Goal: Transaction & Acquisition: Book appointment/travel/reservation

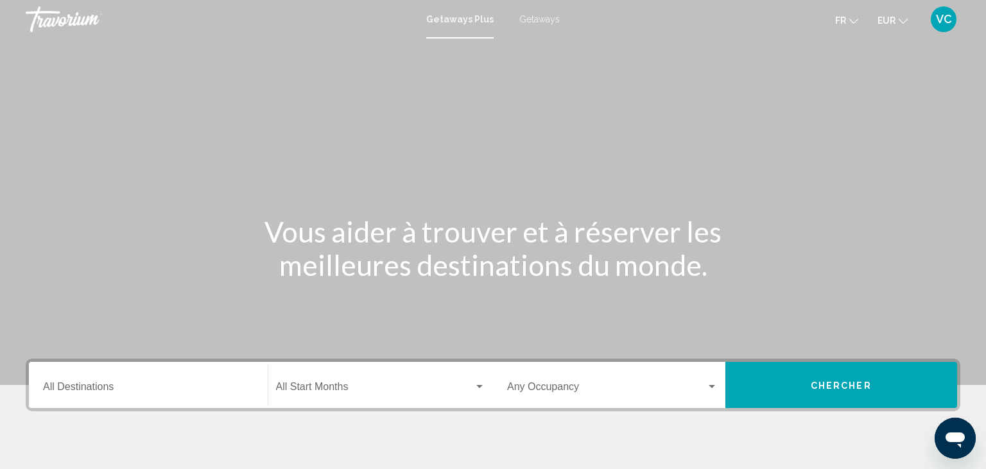
click at [124, 386] on input "Destination All Destinations" at bounding box center [148, 390] width 211 height 12
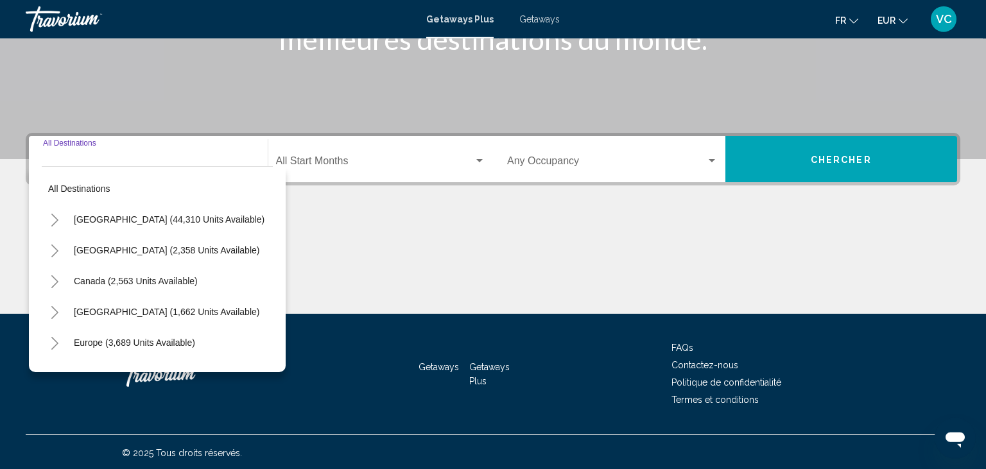
scroll to position [227, 0]
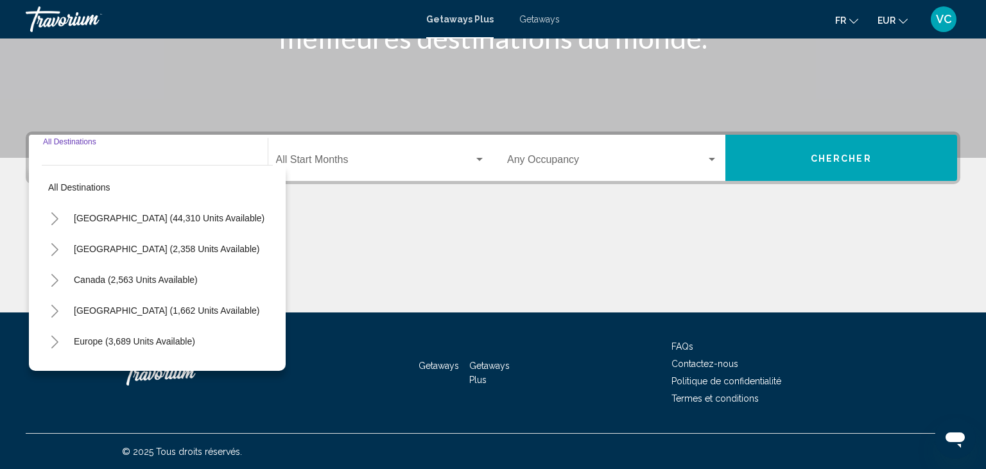
click at [49, 343] on button "Toggle Europe (3,689 units available)" at bounding box center [55, 342] width 26 height 26
drag, startPoint x: 273, startPoint y: 191, endPoint x: 266, endPoint y: 196, distance: 8.6
click at [266, 196] on div "All destinations [GEOGRAPHIC_DATA] (44,310 units available) [GEOGRAPHIC_DATA] (…" at bounding box center [157, 268] width 257 height 206
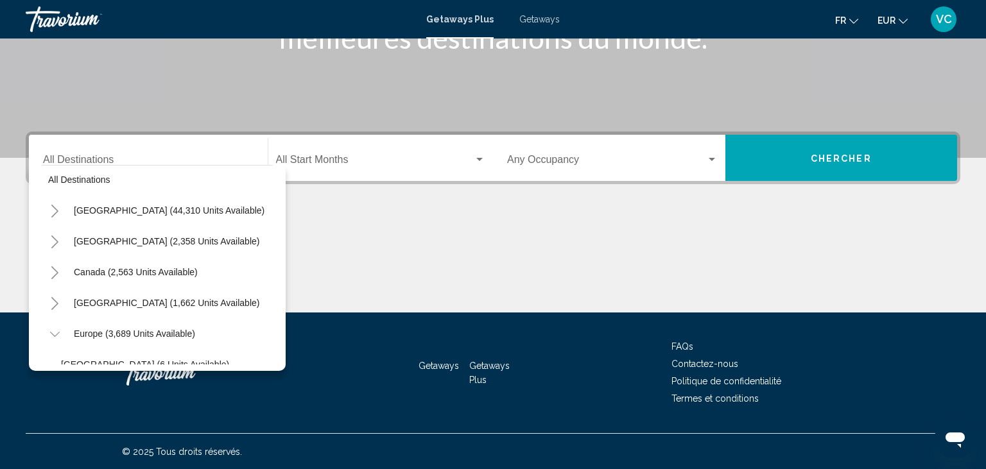
scroll to position [0, 0]
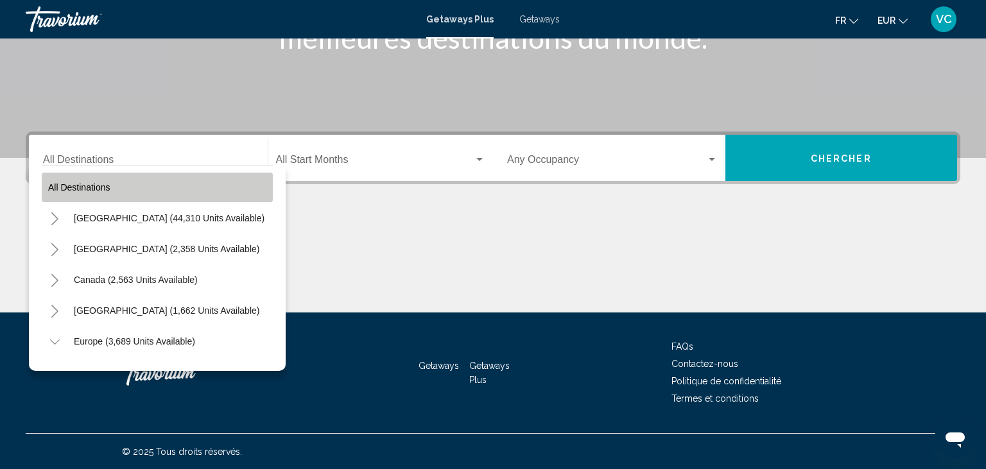
click at [89, 186] on span "All destinations" at bounding box center [79, 187] width 62 height 10
type input "**********"
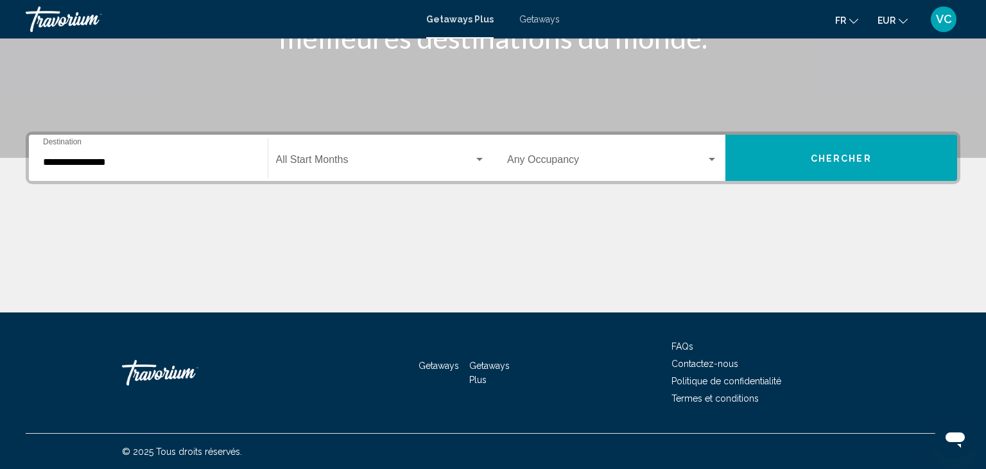
click at [332, 149] on div "Start Month All Start Months" at bounding box center [381, 158] width 210 height 40
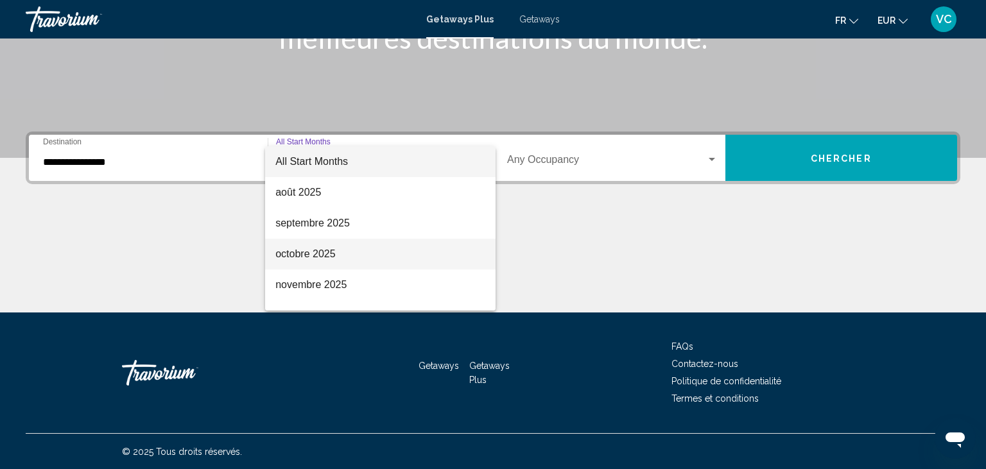
click at [356, 255] on span "octobre 2025" at bounding box center [380, 254] width 210 height 31
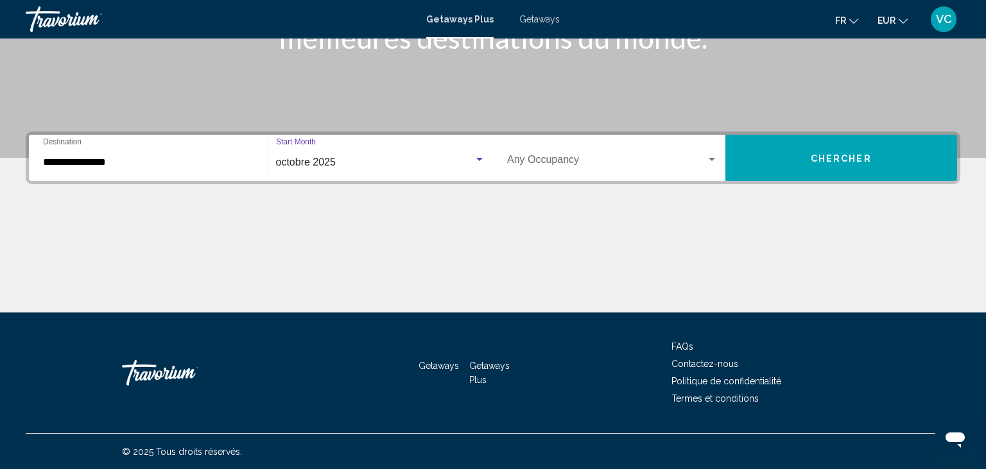
click at [595, 145] on div "Occupancy Any Occupancy" at bounding box center [612, 158] width 211 height 40
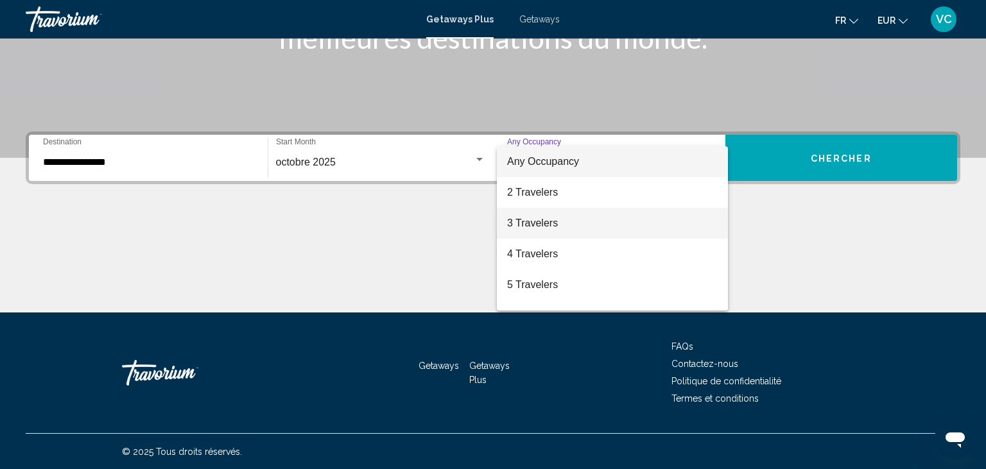
click at [549, 221] on span "3 Travelers" at bounding box center [612, 223] width 211 height 31
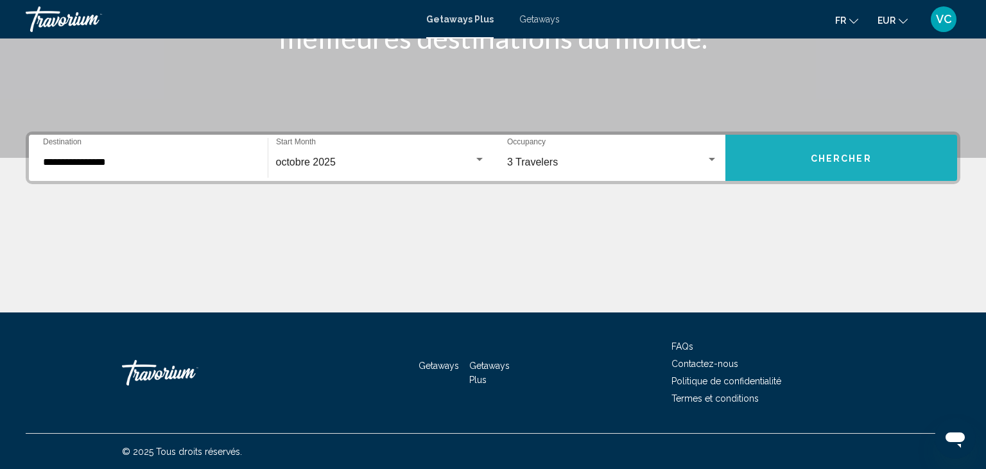
click at [830, 159] on span "Chercher" at bounding box center [841, 158] width 61 height 10
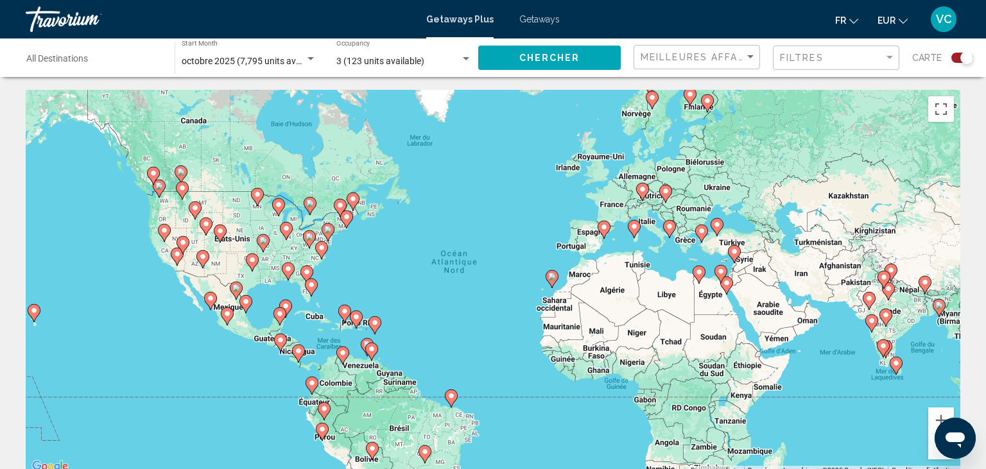
click at [621, 239] on div "Pour activer le glissement avec le clavier, appuyez sur Alt+Entrée. Une fois ce…" at bounding box center [493, 282] width 934 height 385
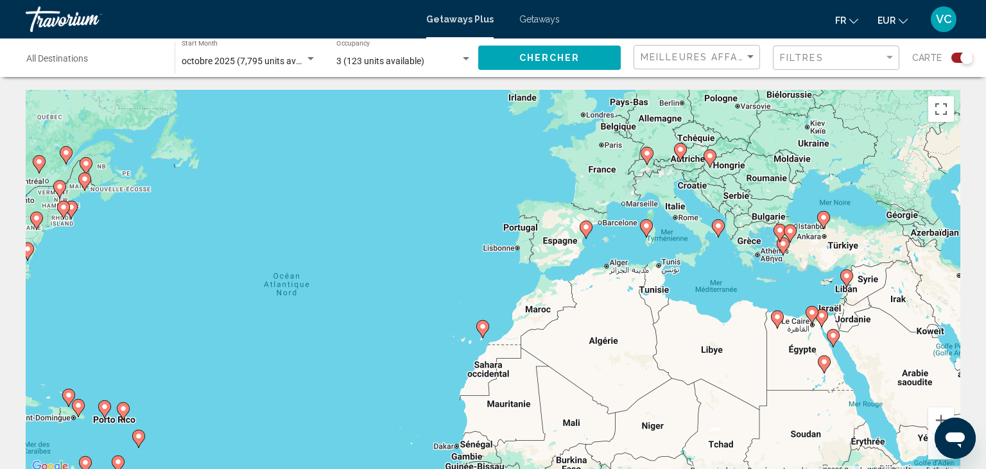
click at [621, 239] on div "Pour activer le glissement avec le clavier, appuyez sur Alt+Entrée. Une fois ce…" at bounding box center [493, 282] width 934 height 385
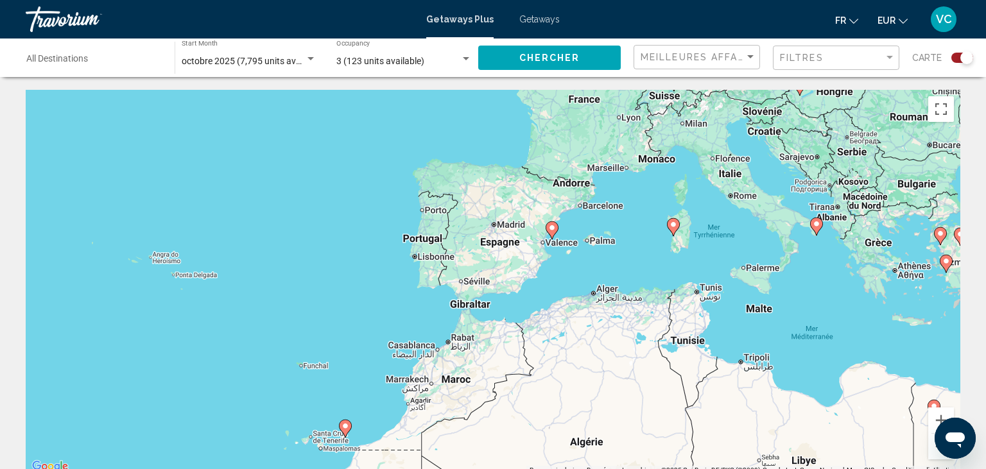
click at [648, 229] on div "Pour activer le glissement avec le clavier, appuyez sur Alt+Entrée. Une fois ce…" at bounding box center [493, 282] width 934 height 385
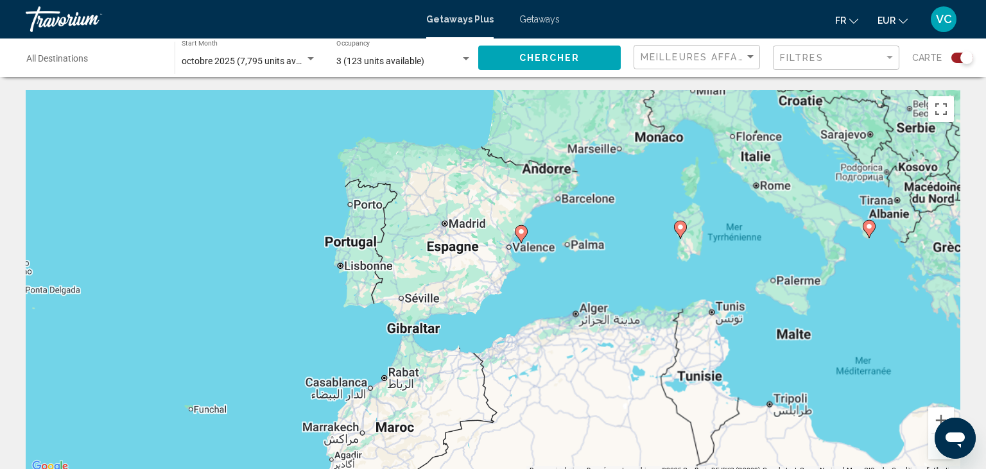
click at [648, 229] on div "Pour activer le glissement avec le clavier, appuyez sur Alt+Entrée. Une fois ce…" at bounding box center [493, 282] width 934 height 385
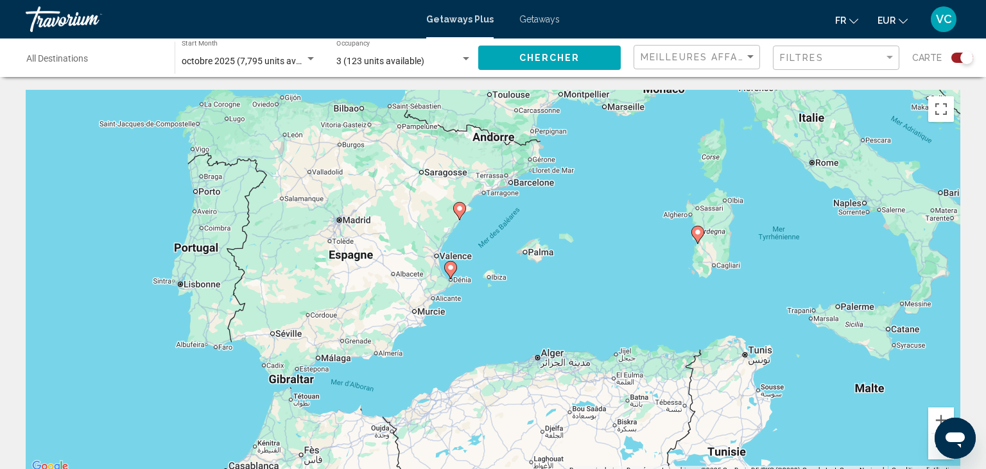
click at [698, 233] on image "Main content" at bounding box center [698, 232] width 8 height 8
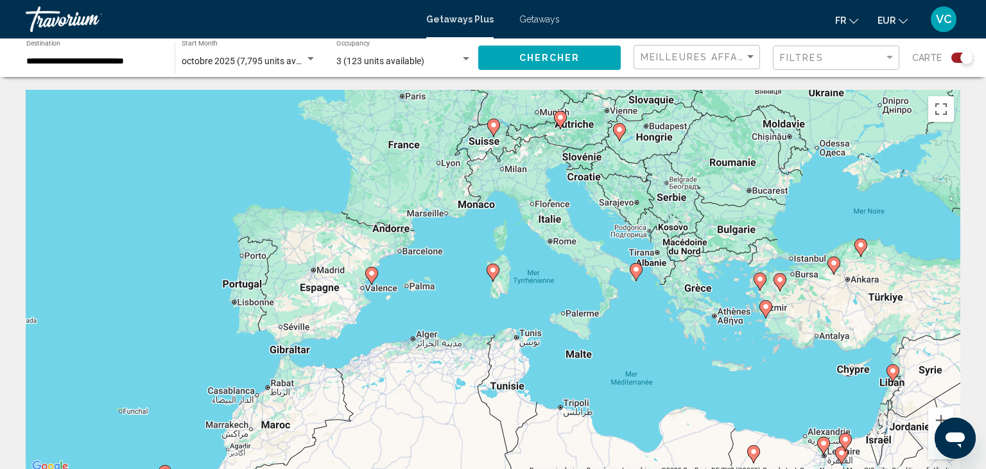
click at [496, 270] on image "Main content" at bounding box center [493, 270] width 8 height 8
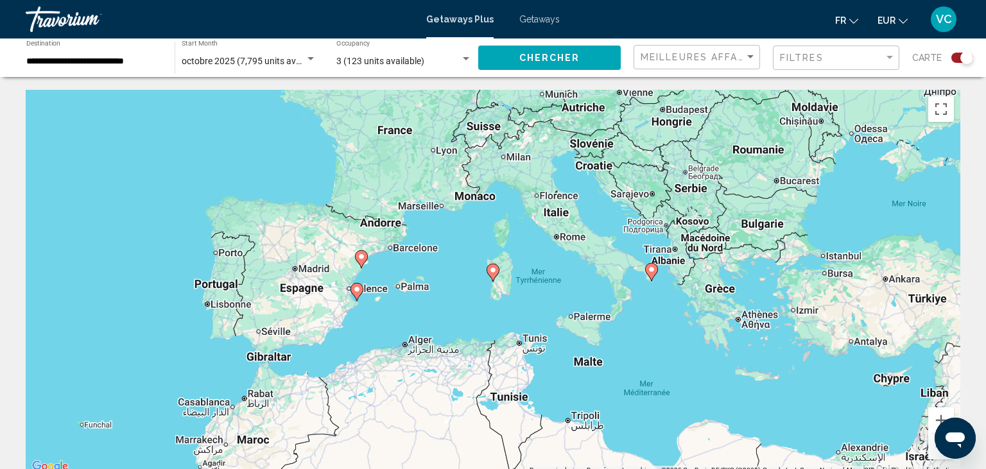
type input "**********"
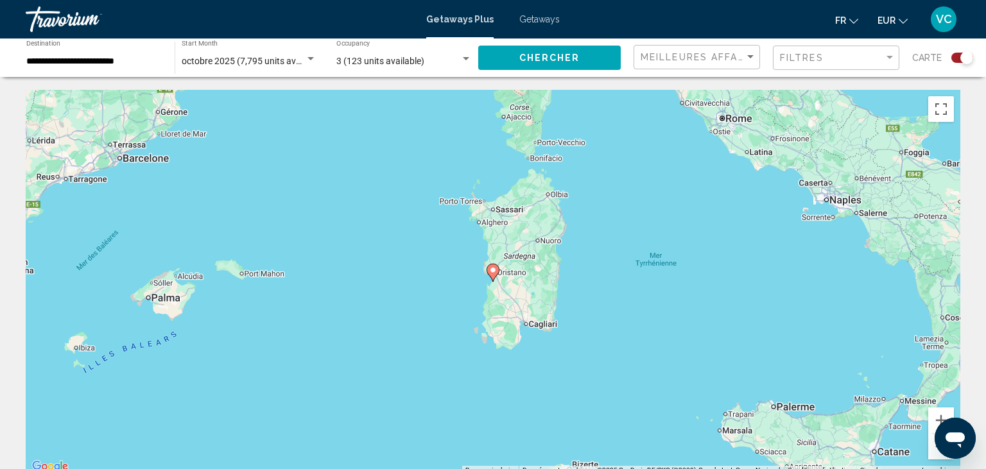
click at [496, 270] on image "Main content" at bounding box center [493, 270] width 8 height 8
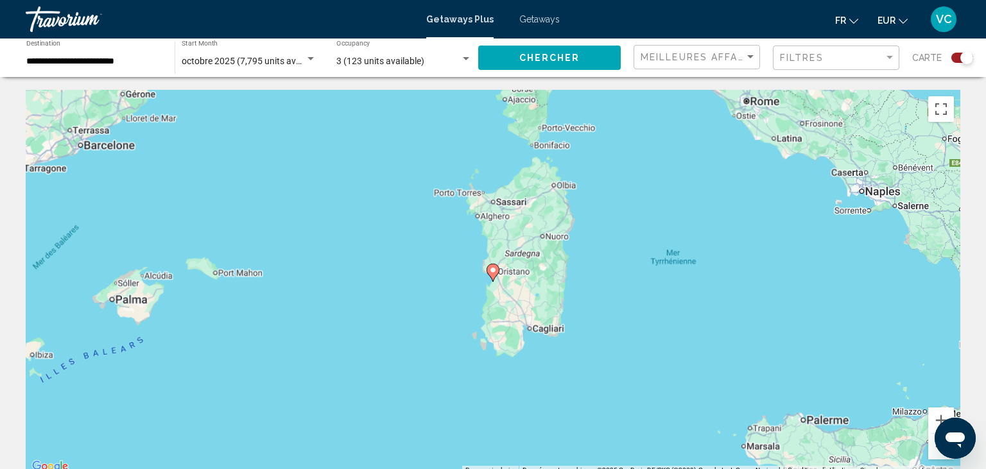
click at [496, 270] on image "Main content" at bounding box center [493, 270] width 8 height 8
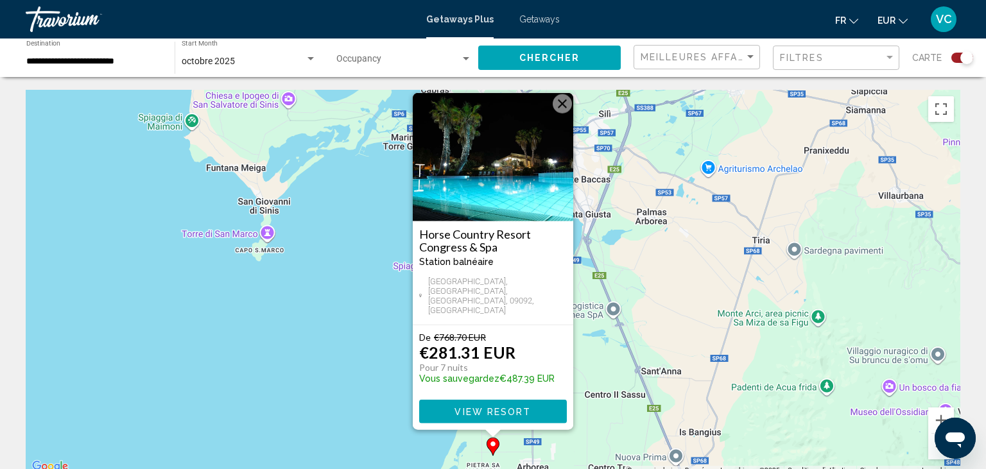
click at [375, 58] on span "Search widget" at bounding box center [398, 61] width 124 height 10
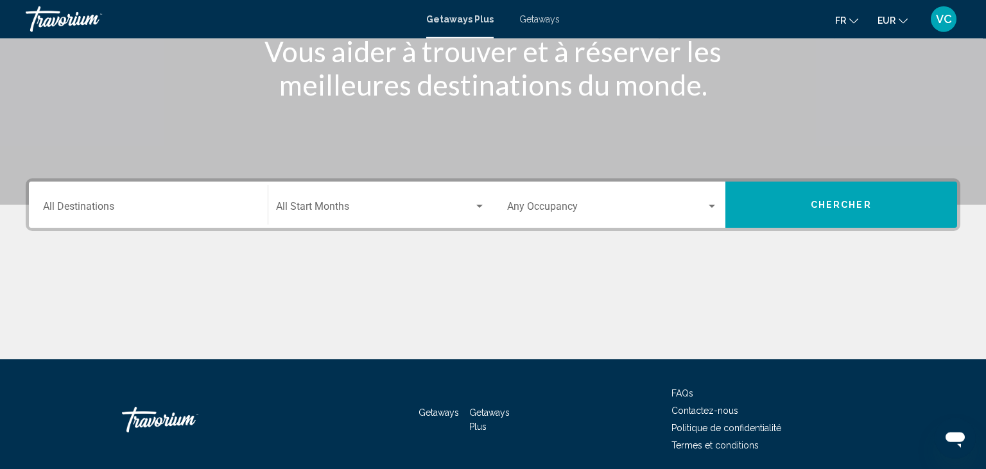
scroll to position [186, 0]
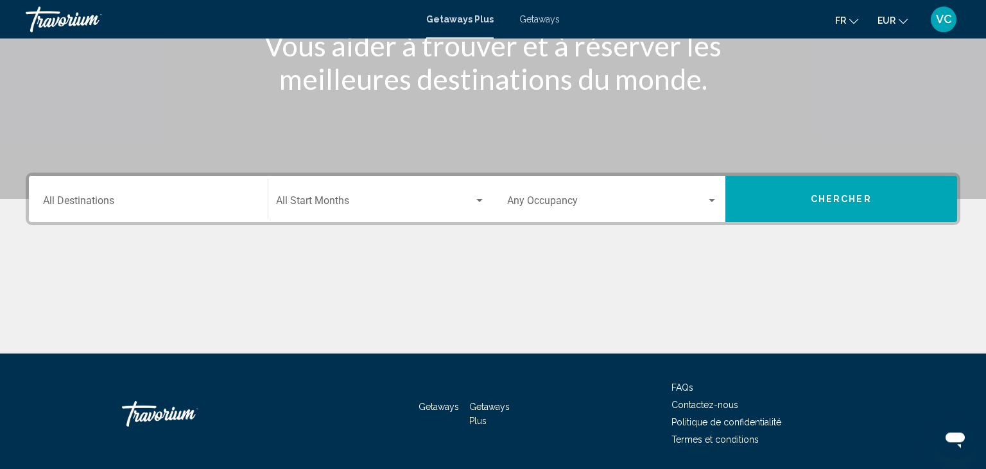
click at [160, 194] on div "Destination All Destinations" at bounding box center [148, 199] width 211 height 40
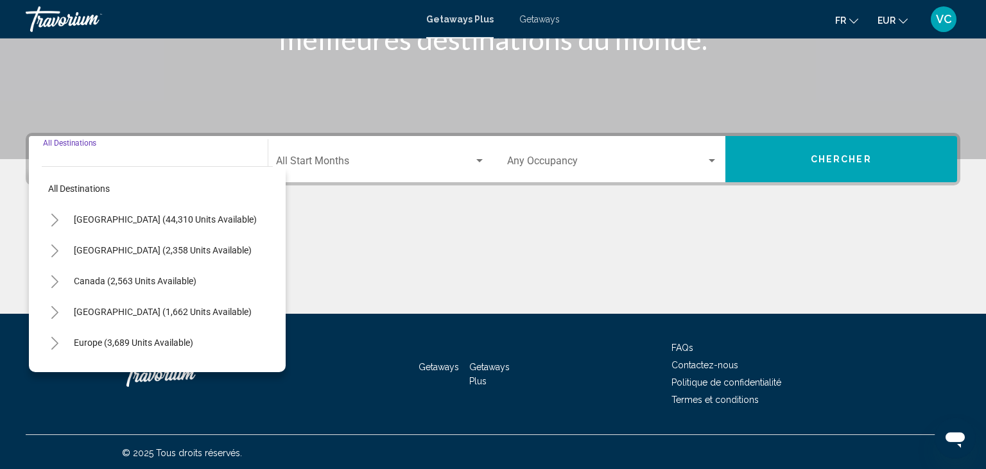
scroll to position [227, 0]
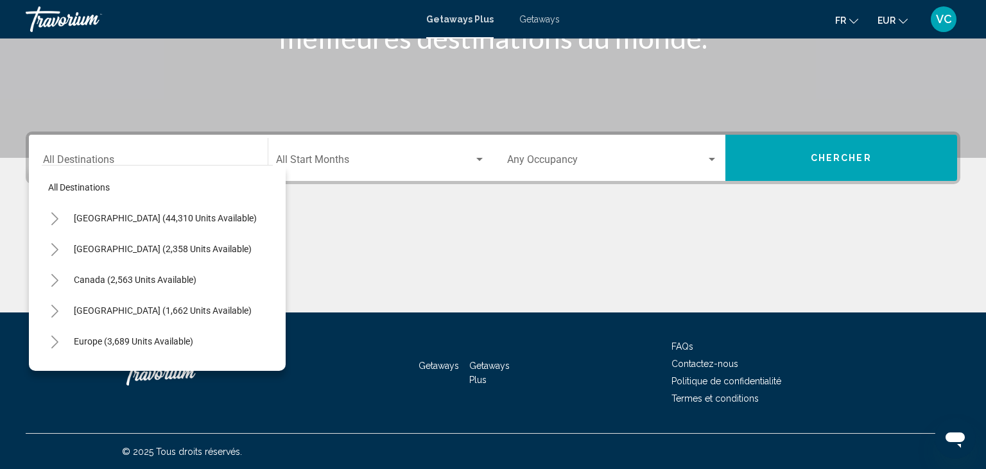
click at [340, 168] on div "Start Month All Start Months" at bounding box center [381, 158] width 210 height 40
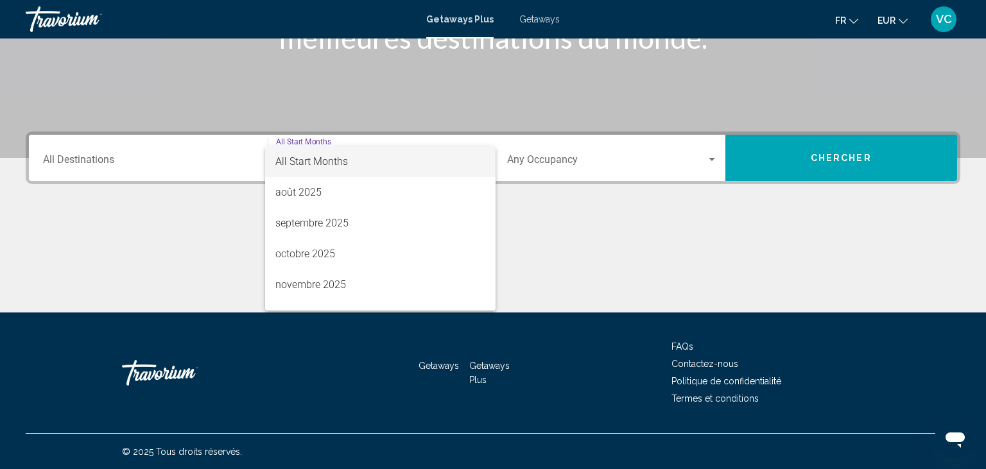
click at [163, 158] on div at bounding box center [493, 234] width 986 height 469
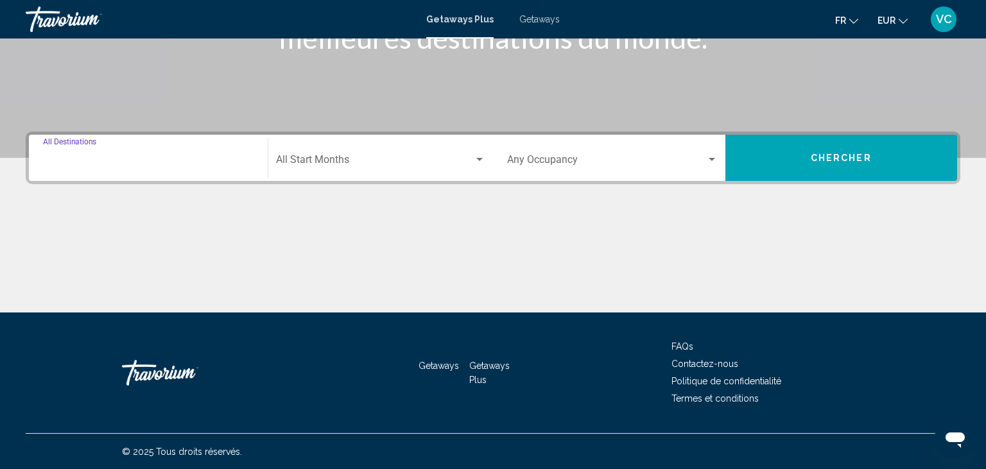
click at [99, 162] on input "Destination All Destinations" at bounding box center [148, 163] width 211 height 12
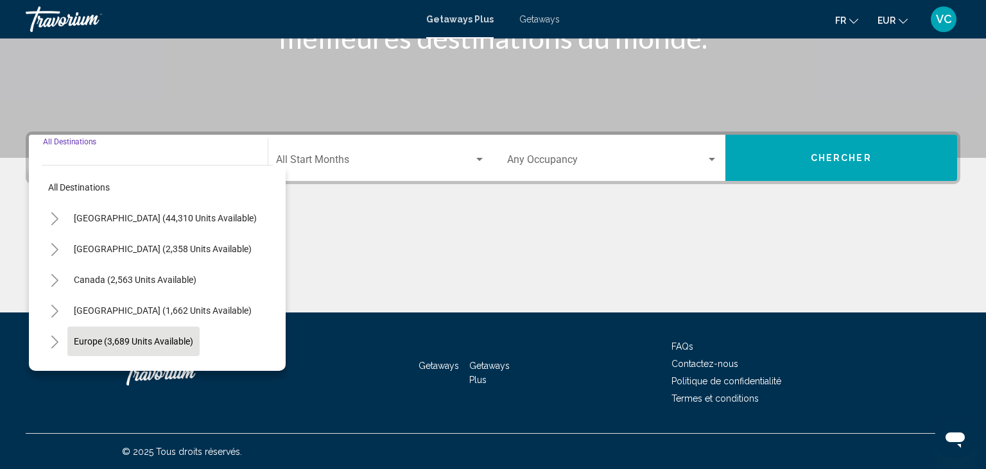
click at [89, 339] on span "Europe (3,689 units available)" at bounding box center [133, 341] width 119 height 10
type input "**********"
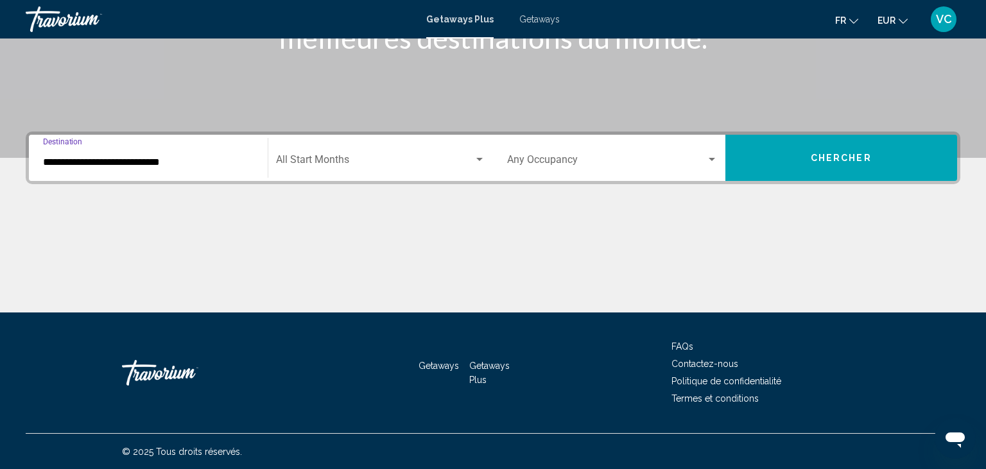
click at [342, 160] on span "Search widget" at bounding box center [375, 163] width 198 height 12
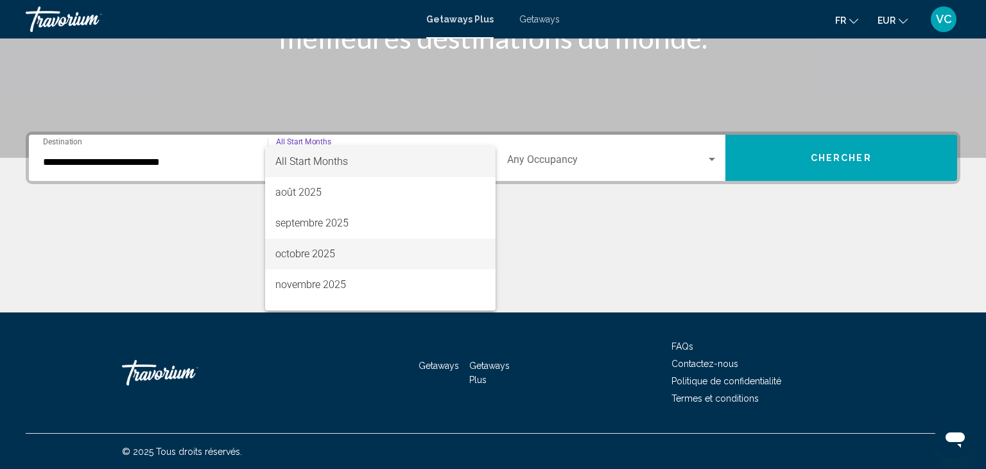
click at [327, 251] on span "octobre 2025" at bounding box center [380, 254] width 210 height 31
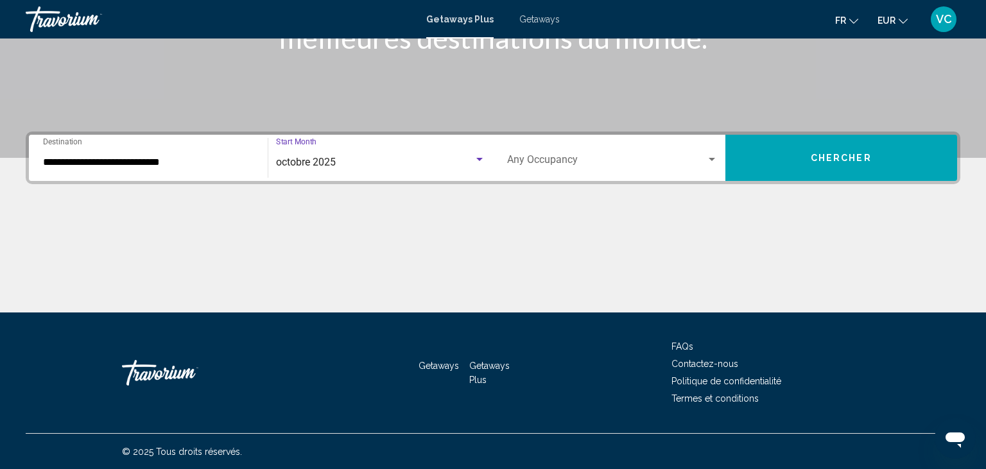
click at [548, 152] on div "Occupancy Any Occupancy" at bounding box center [612, 158] width 211 height 40
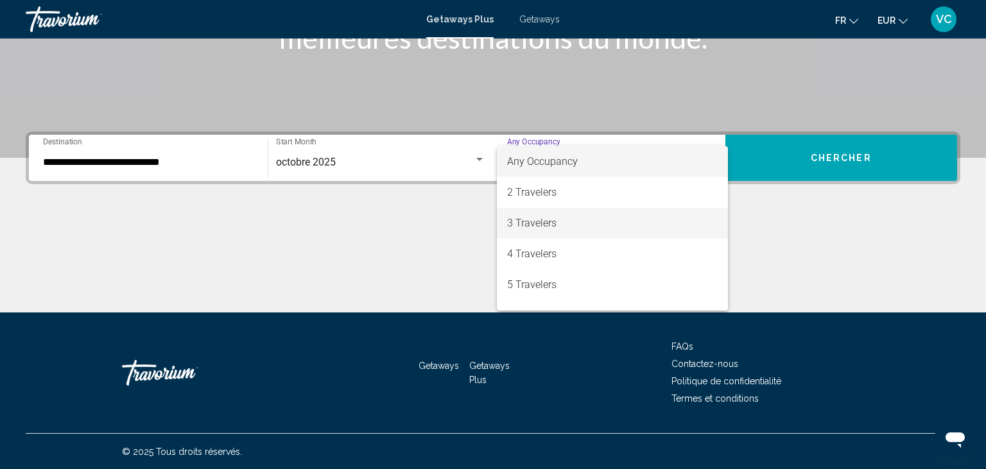
click at [542, 228] on span "3 Travelers" at bounding box center [612, 223] width 211 height 31
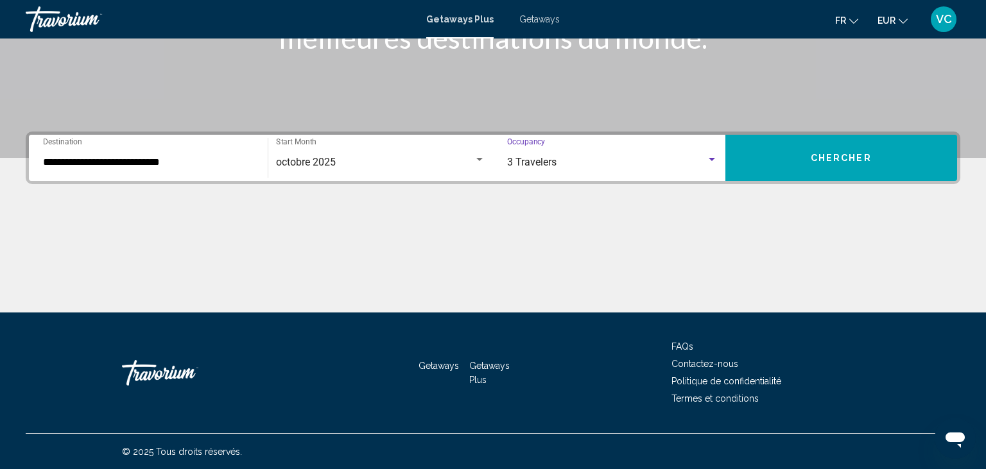
click at [813, 148] on button "Chercher" at bounding box center [841, 158] width 232 height 46
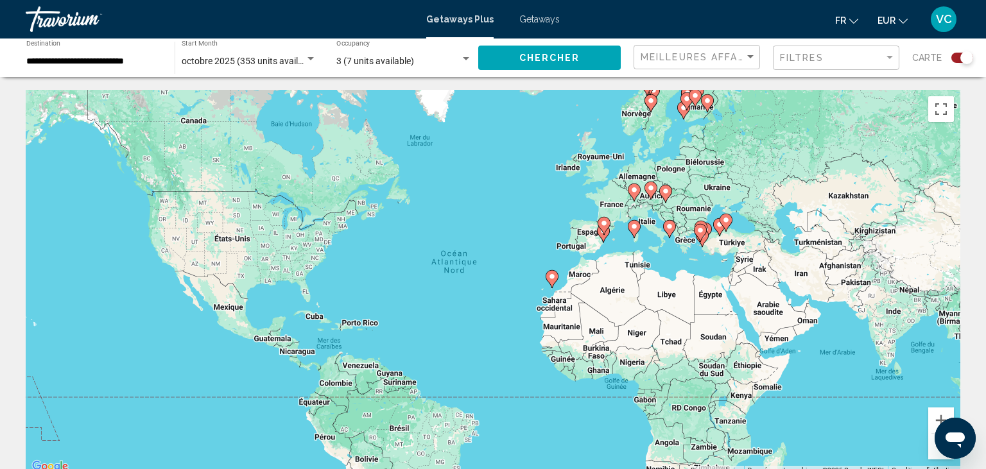
click at [960, 58] on div "Search widget" at bounding box center [962, 58] width 22 height 10
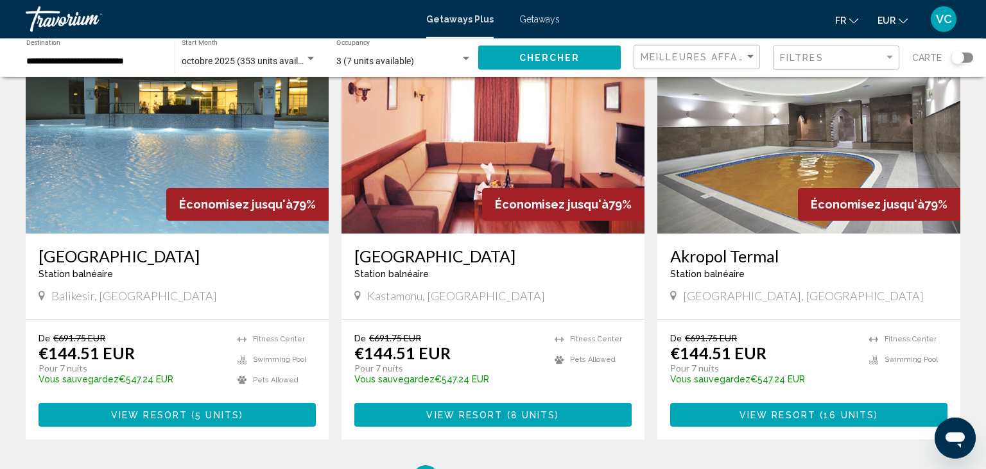
scroll to position [1470, 0]
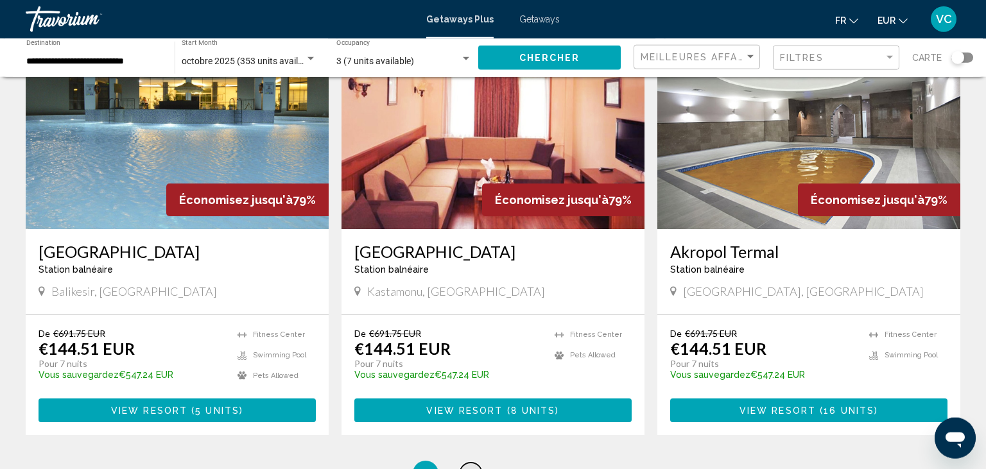
click at [469, 467] on span "2" at bounding box center [470, 474] width 6 height 14
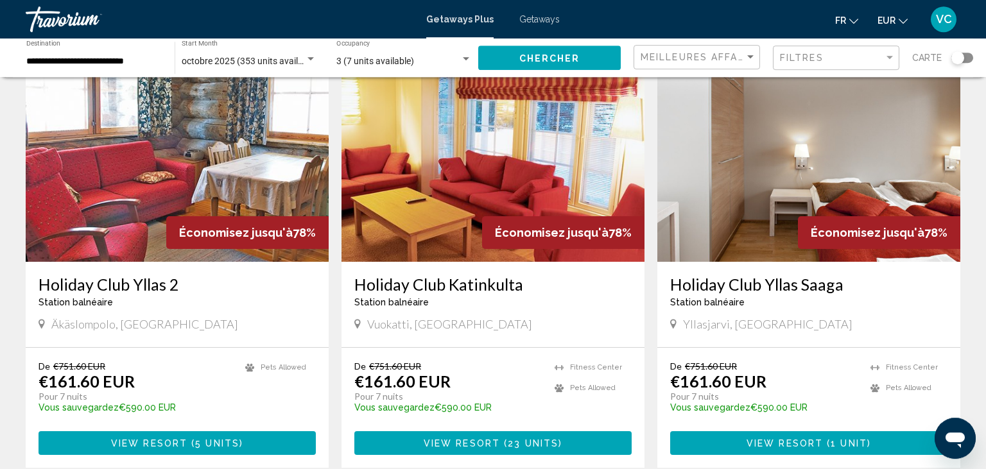
scroll to position [1622, 0]
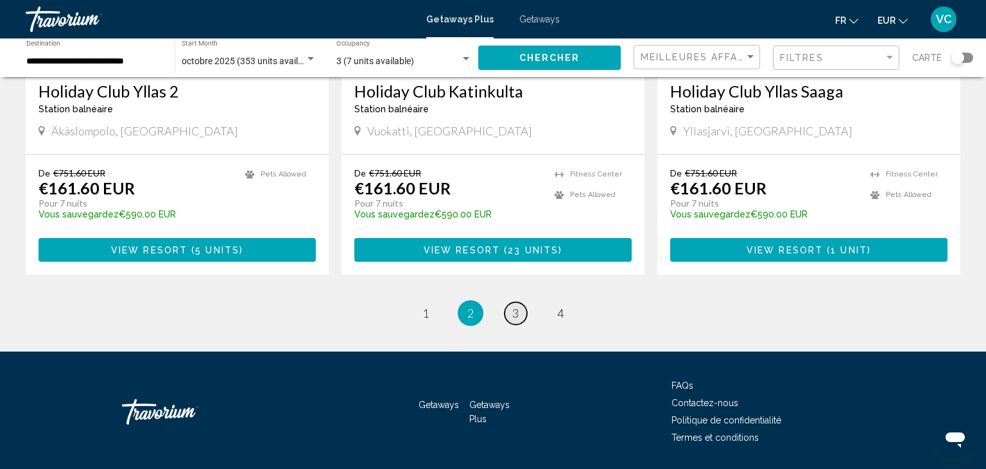
click at [517, 306] on span "3" at bounding box center [515, 313] width 6 height 14
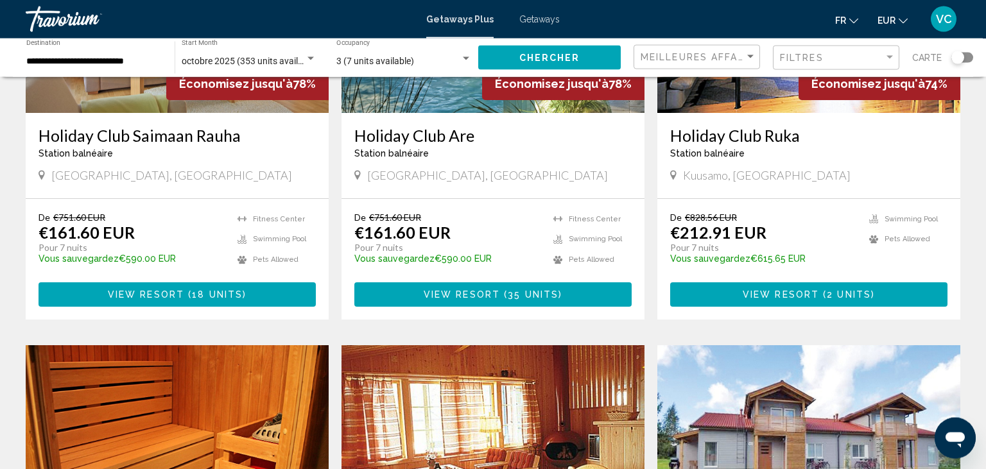
scroll to position [356, 0]
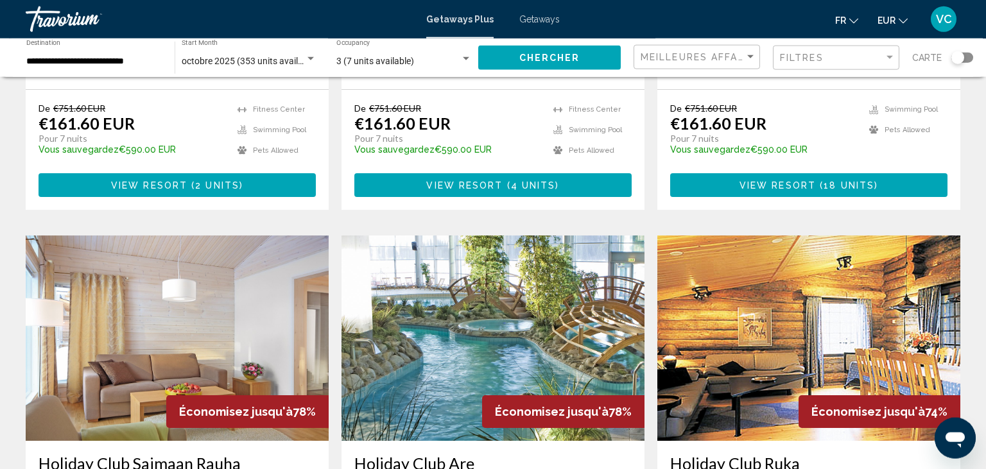
click at [963, 58] on div "Search widget" at bounding box center [957, 57] width 13 height 13
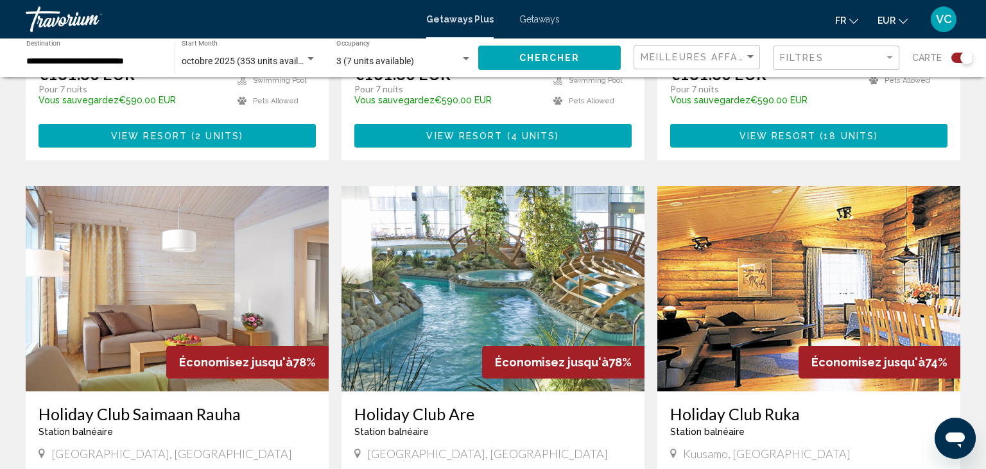
scroll to position [795, 0]
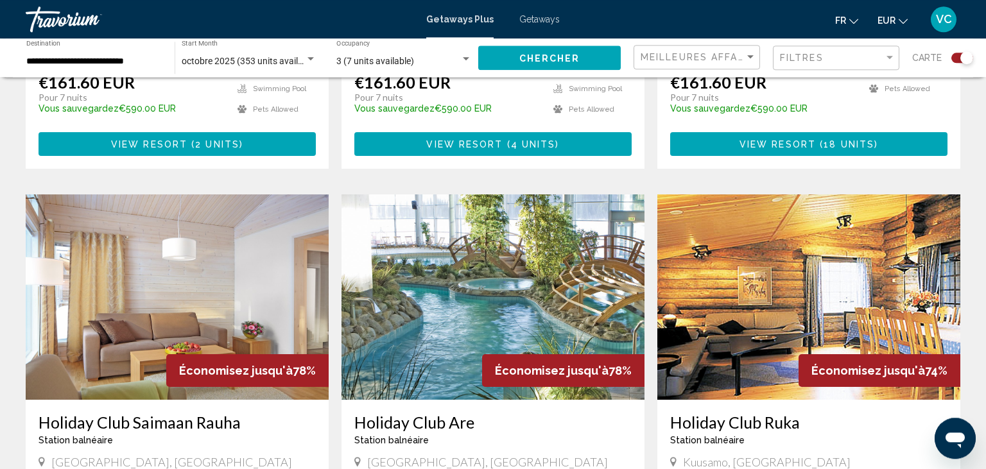
click at [954, 58] on div "Search widget" at bounding box center [962, 58] width 22 height 10
click at [954, 58] on div "Search widget" at bounding box center [957, 57] width 13 height 13
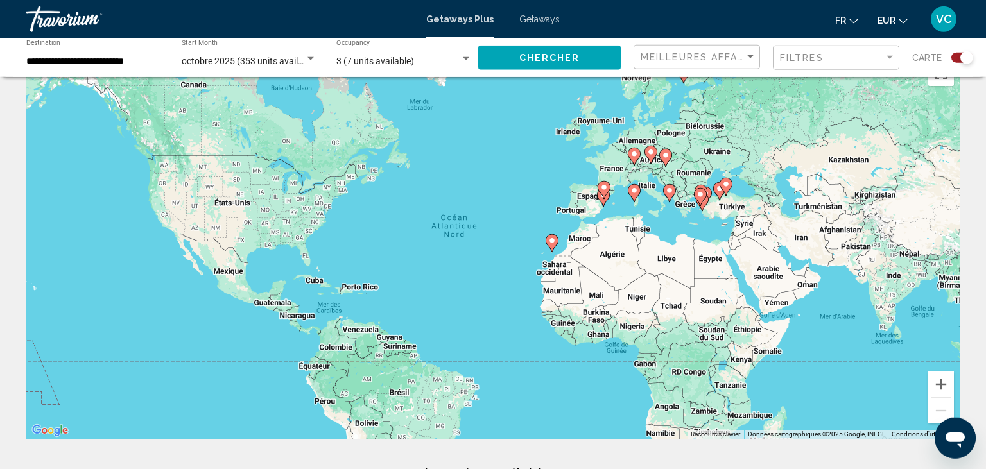
scroll to position [41, 0]
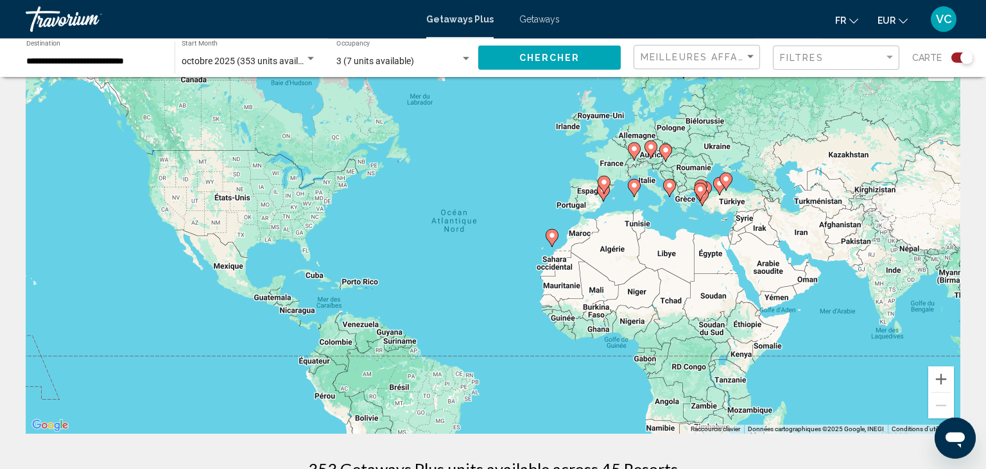
click at [523, 165] on div "Pour activer le glissement avec le clavier, appuyez sur Alt+Entrée. Une fois ce…" at bounding box center [493, 241] width 934 height 385
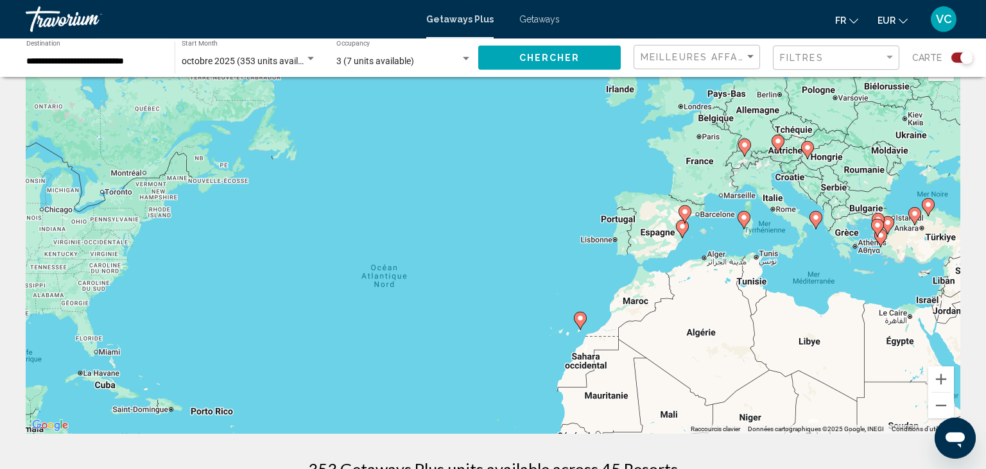
click at [649, 176] on div "Pour activer le glissement avec le clavier, appuyez sur Alt+Entrée. Une fois ce…" at bounding box center [493, 241] width 934 height 385
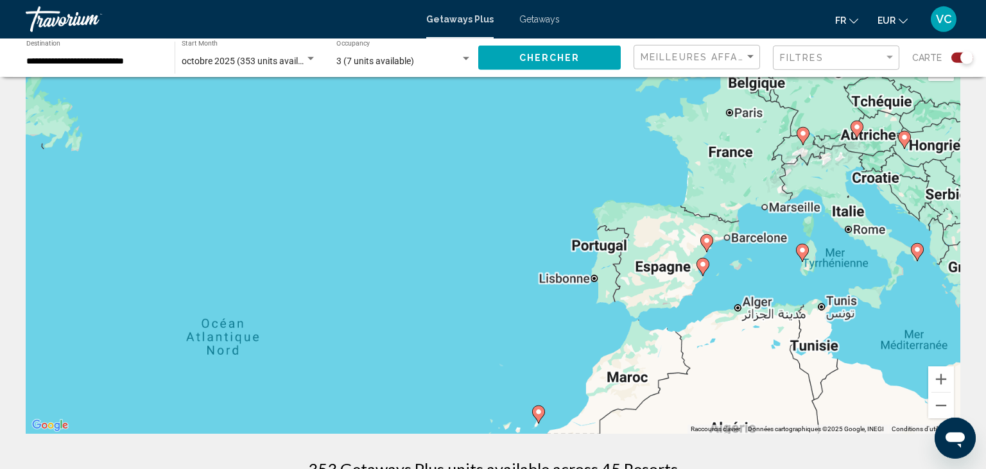
click at [649, 176] on div "Pour activer le glissement avec le clavier, appuyez sur Alt+Entrée. Une fois ce…" at bounding box center [493, 241] width 934 height 385
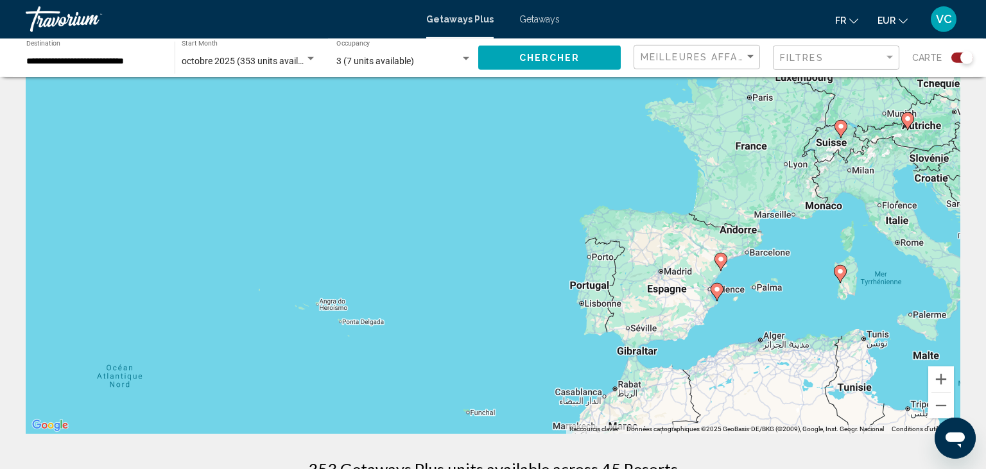
click at [719, 261] on image "Main content" at bounding box center [721, 259] width 8 height 8
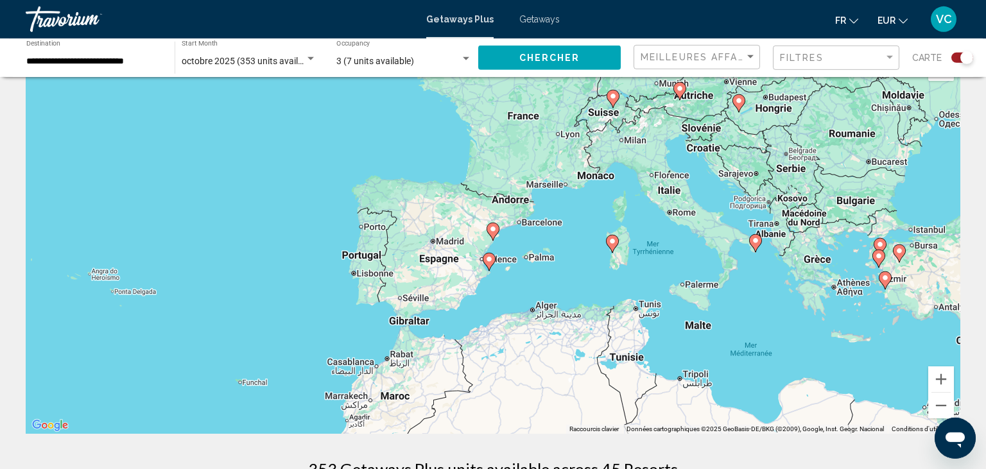
click at [491, 230] on image "Main content" at bounding box center [493, 229] width 8 height 8
type input "**********"
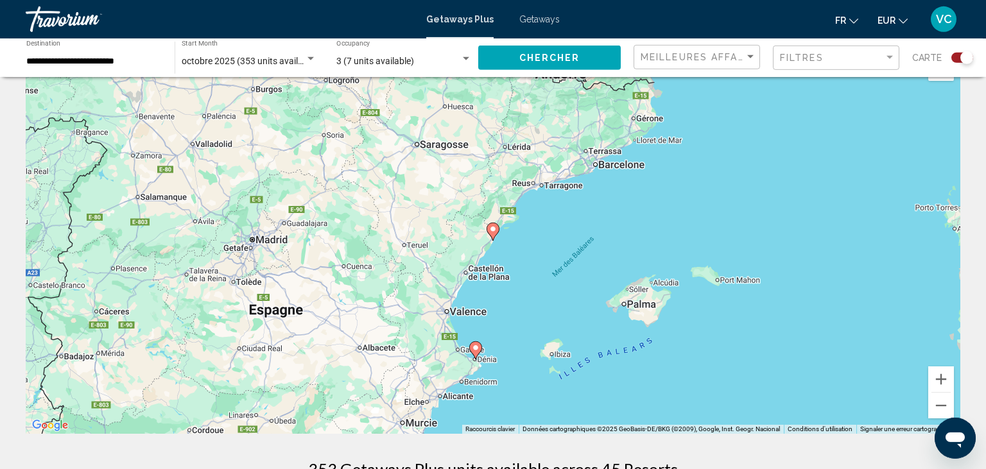
click at [491, 230] on image "Main content" at bounding box center [493, 229] width 8 height 8
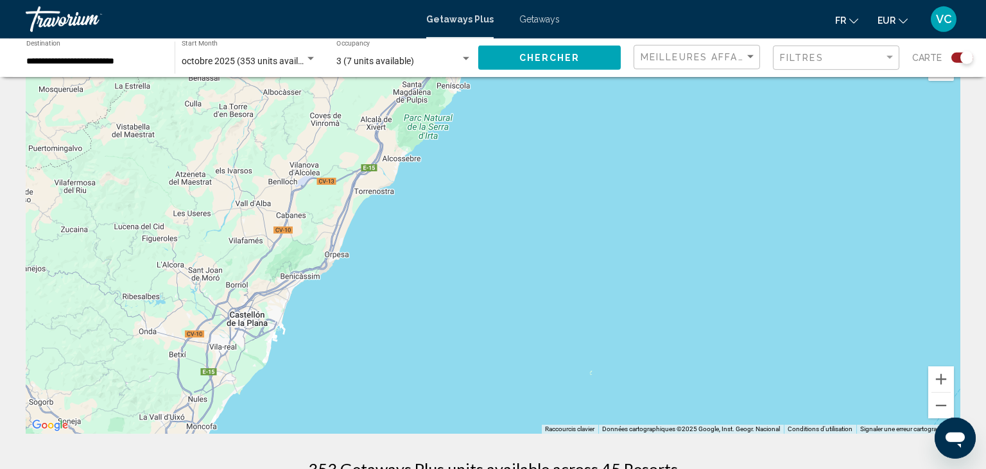
drag, startPoint x: 558, startPoint y: 244, endPoint x: 529, endPoint y: 62, distance: 184.0
click at [529, 62] on div "Pour activer le glissement avec le clavier, appuyez sur Alt+Entrée. Une fois ce…" at bounding box center [493, 241] width 934 height 385
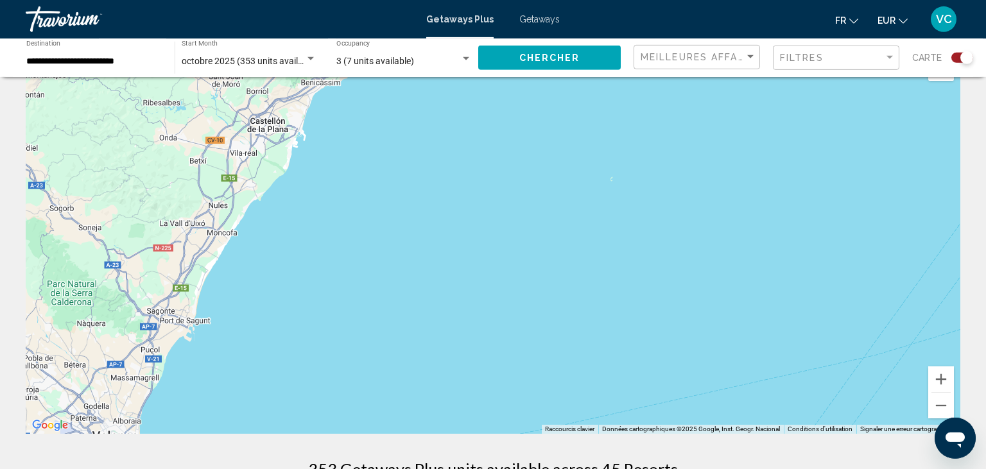
drag, startPoint x: 343, startPoint y: 331, endPoint x: 367, endPoint y: 105, distance: 227.2
click at [367, 105] on div "Pour activer le glissement avec le clavier, appuyez sur Alt+Entrée. Une fois ce…" at bounding box center [493, 241] width 934 height 385
